Goal: Ask a question: Seek information or help from site administrators or community

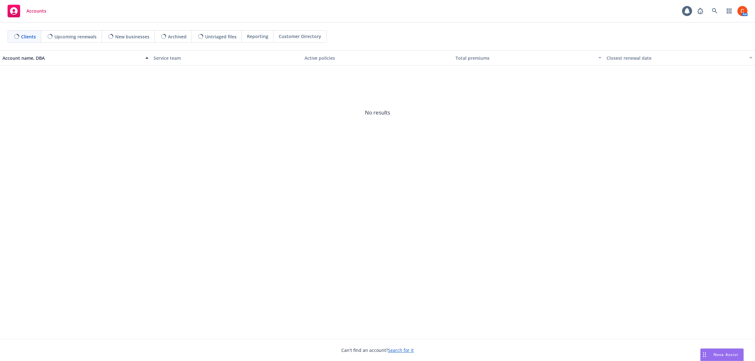
click at [733, 352] on span "Nova Assist" at bounding box center [725, 354] width 25 height 5
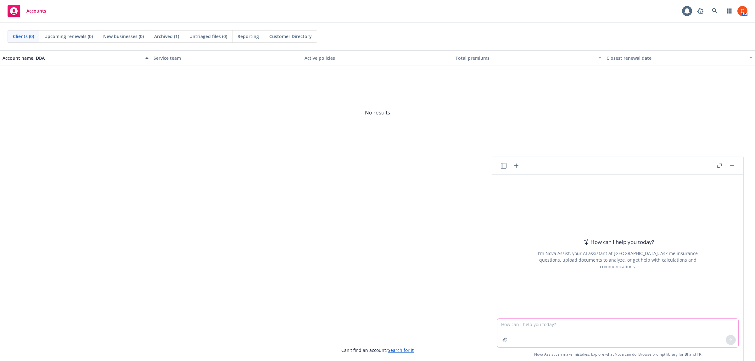
click at [505, 344] on button "button" at bounding box center [505, 340] width 10 height 10
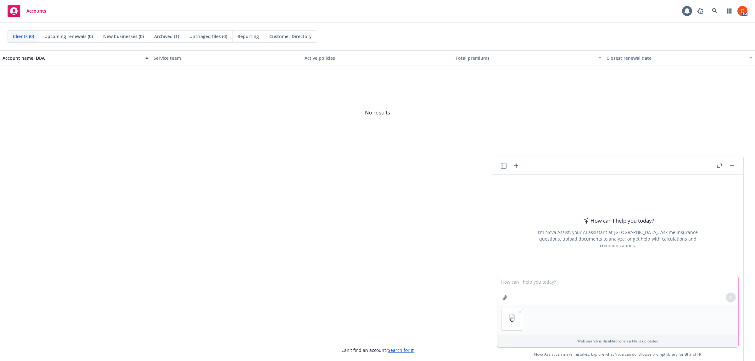
click at [517, 286] on textarea at bounding box center [617, 290] width 241 height 29
type textarea "Can you find a better pet insurance carrier that pays more than the attached"
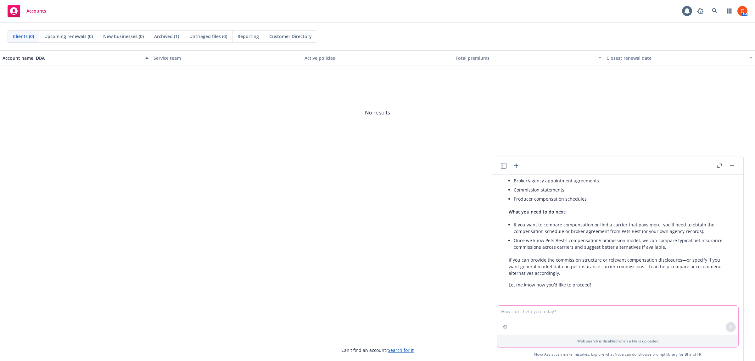
scroll to position [147, 0]
click at [503, 326] on icon "button" at bounding box center [505, 327] width 4 height 4
click at [510, 286] on textarea at bounding box center [617, 290] width 241 height 29
type textarea "Here's the wellness policy"
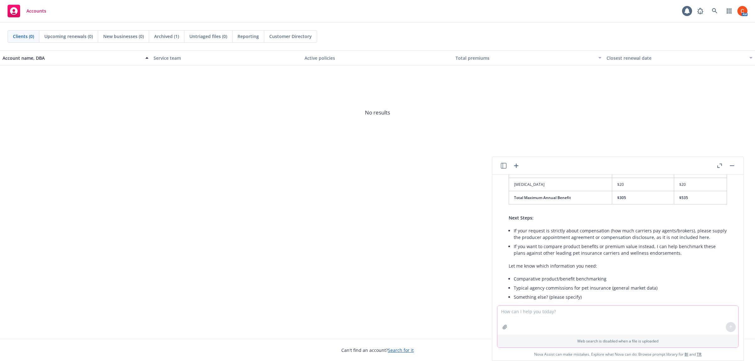
scroll to position [674, 0]
